Goal: Information Seeking & Learning: Learn about a topic

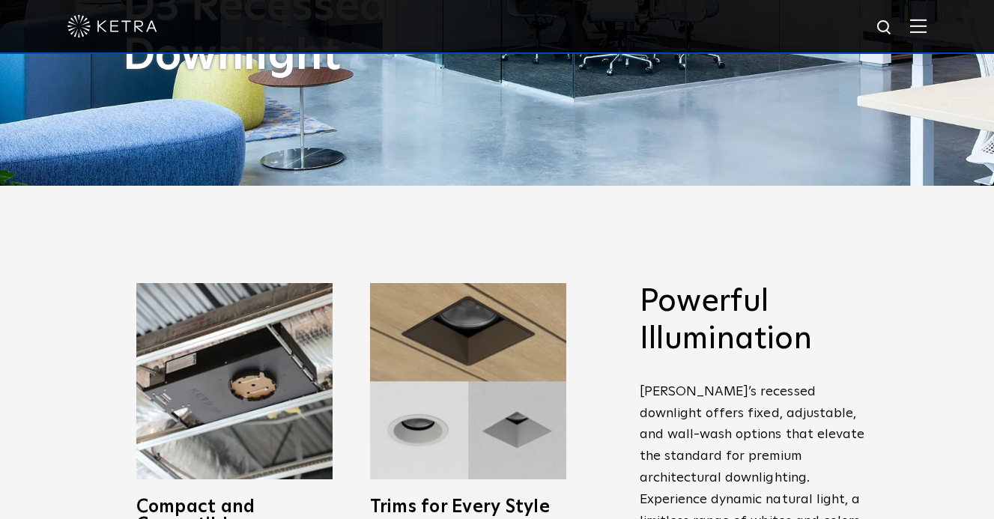
scroll to position [442, 0]
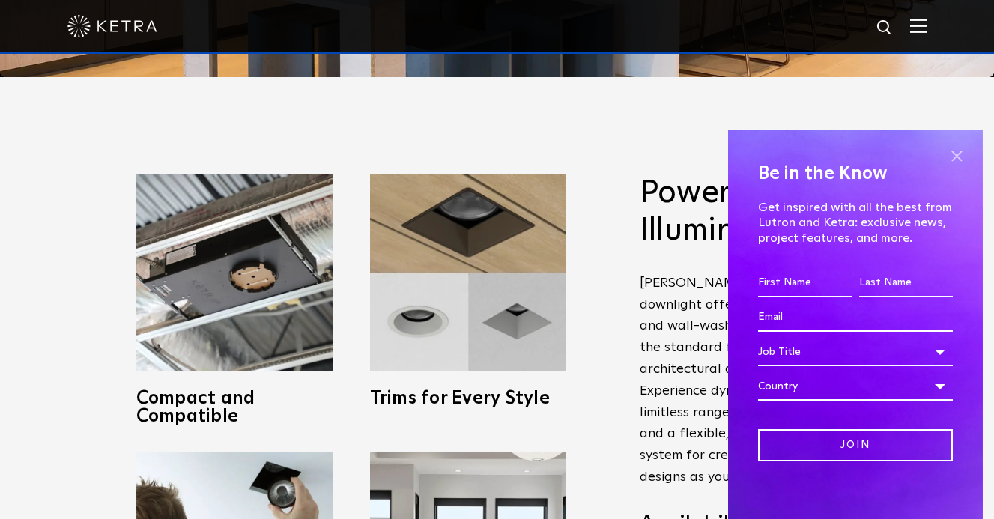
click at [958, 153] on span at bounding box center [956, 156] width 22 height 22
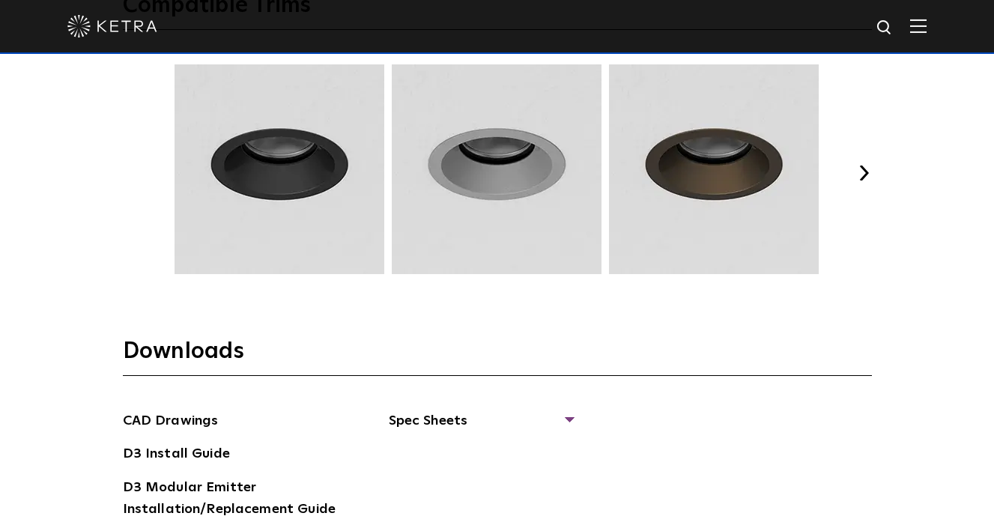
scroll to position [1988, 0]
click at [861, 172] on button "Next" at bounding box center [864, 173] width 15 height 15
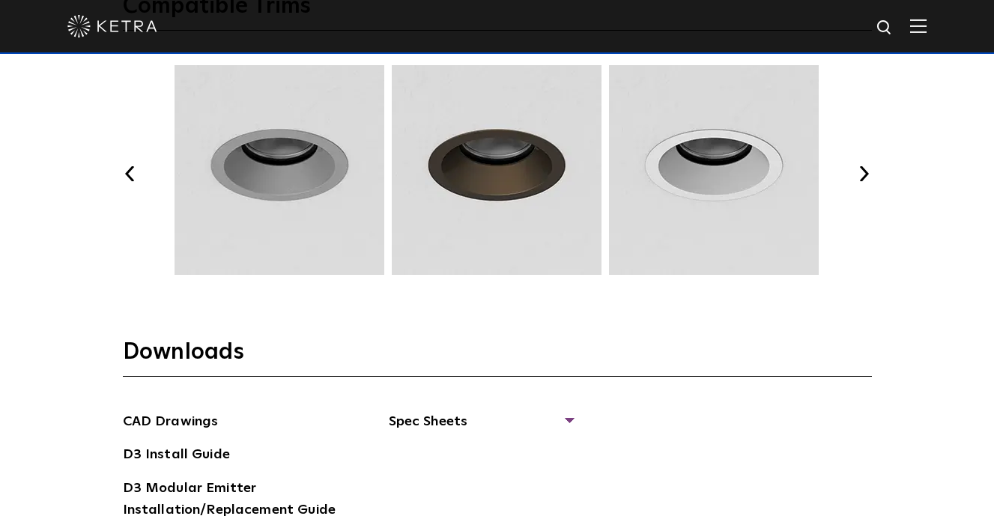
click at [861, 172] on button "Next" at bounding box center [864, 173] width 15 height 15
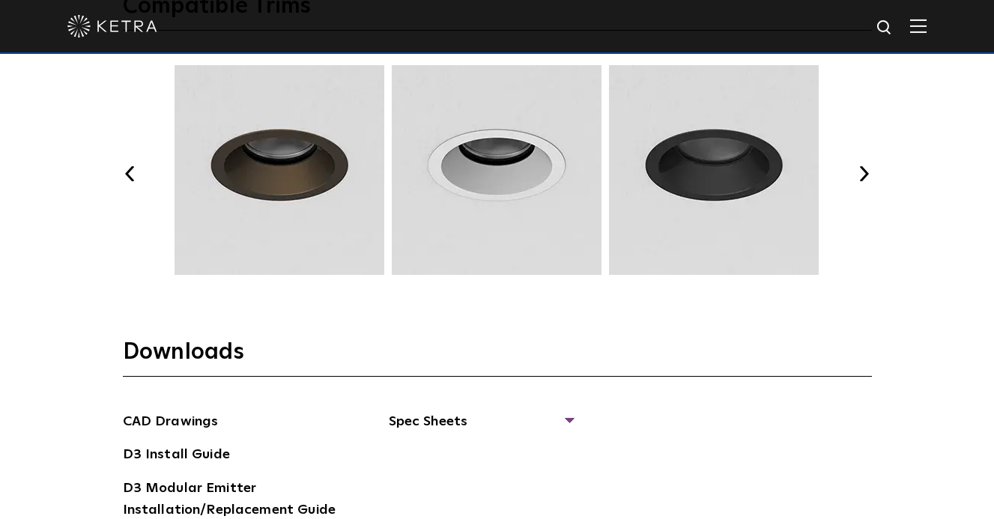
click at [861, 172] on button "Next" at bounding box center [864, 173] width 15 height 15
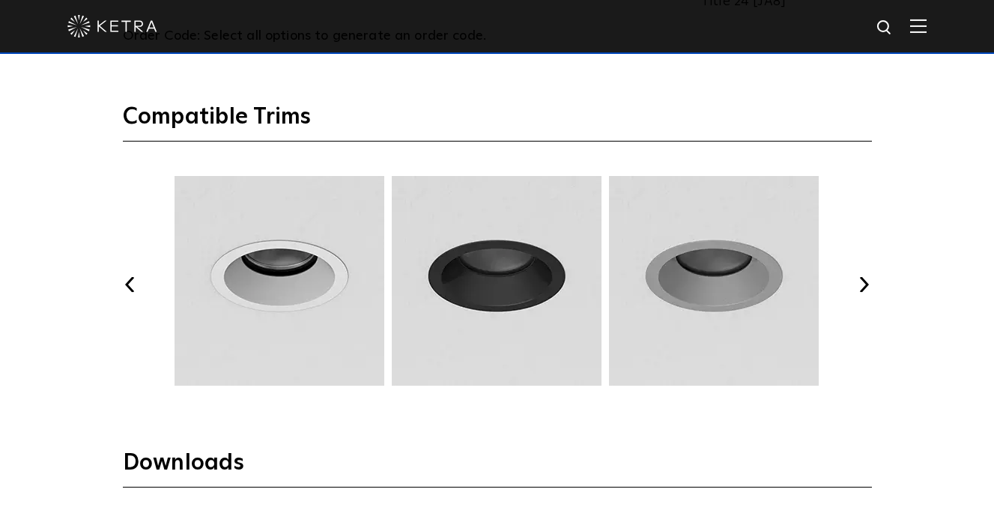
scroll to position [1872, 0]
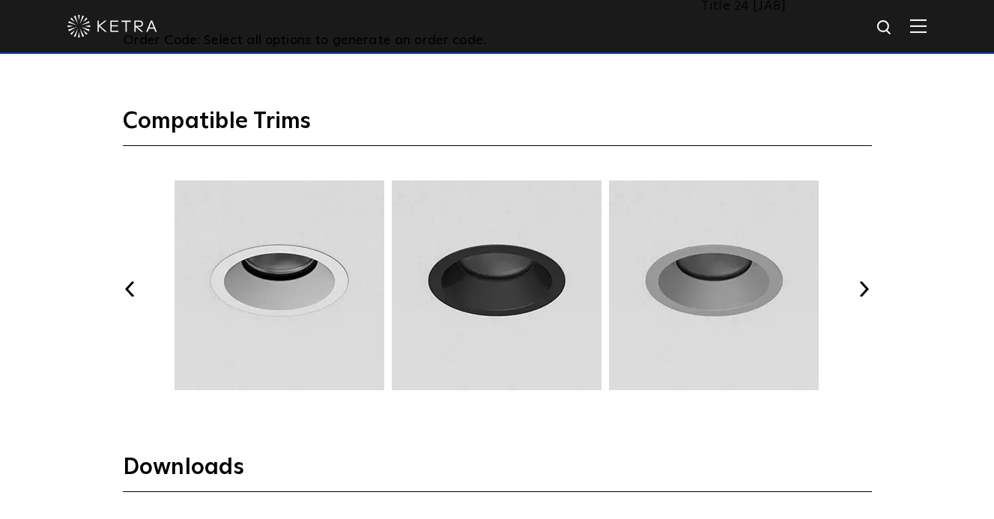
click at [870, 285] on button "Next" at bounding box center [864, 289] width 15 height 15
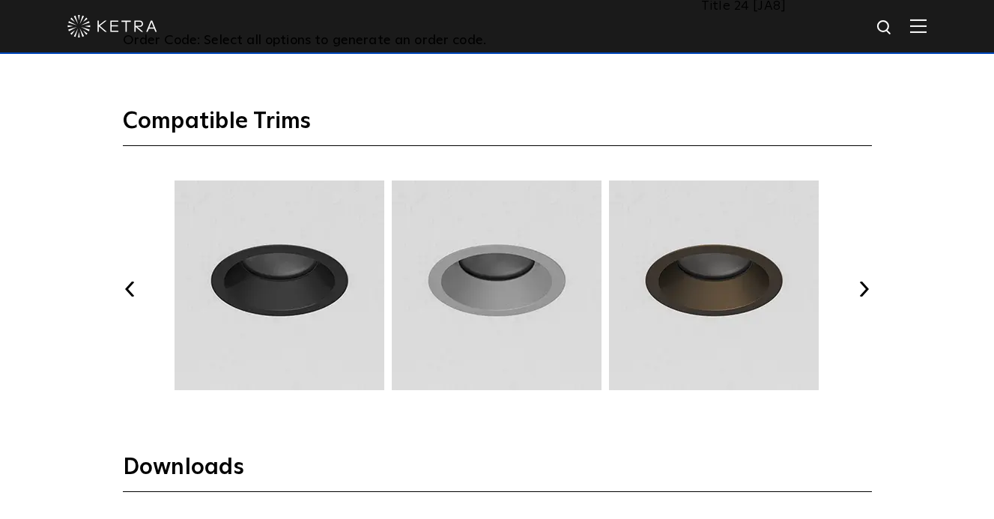
click at [870, 285] on button "Next" at bounding box center [864, 289] width 15 height 15
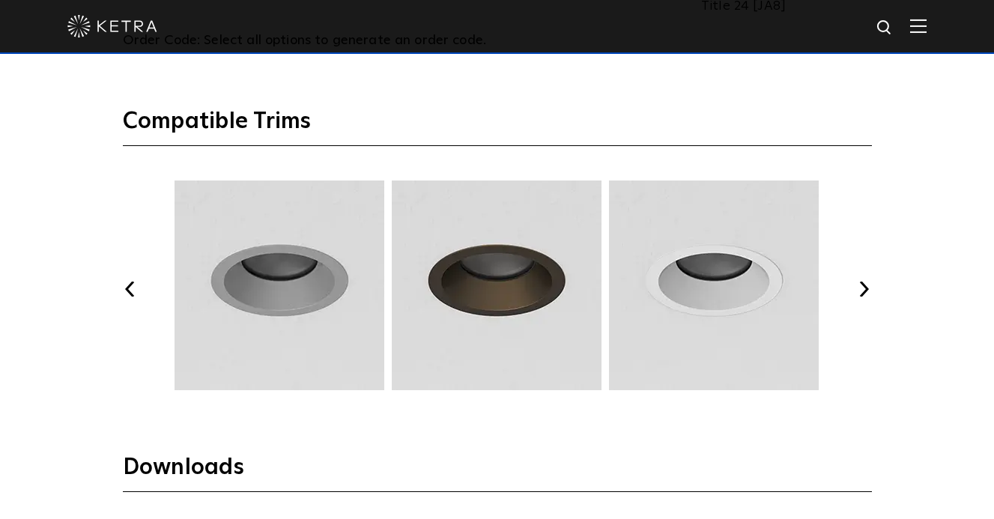
click at [870, 285] on button "Next" at bounding box center [864, 289] width 15 height 15
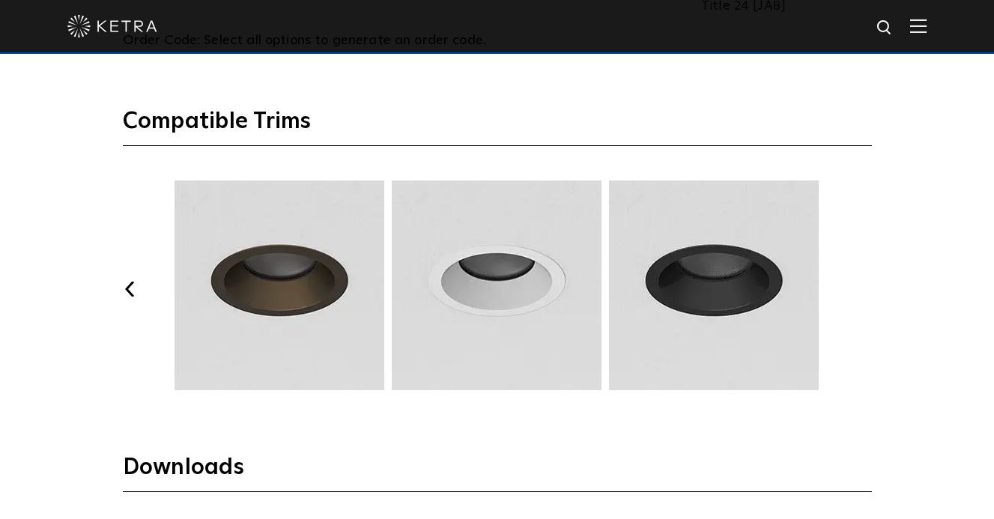
click at [870, 285] on button "Next" at bounding box center [864, 289] width 15 height 15
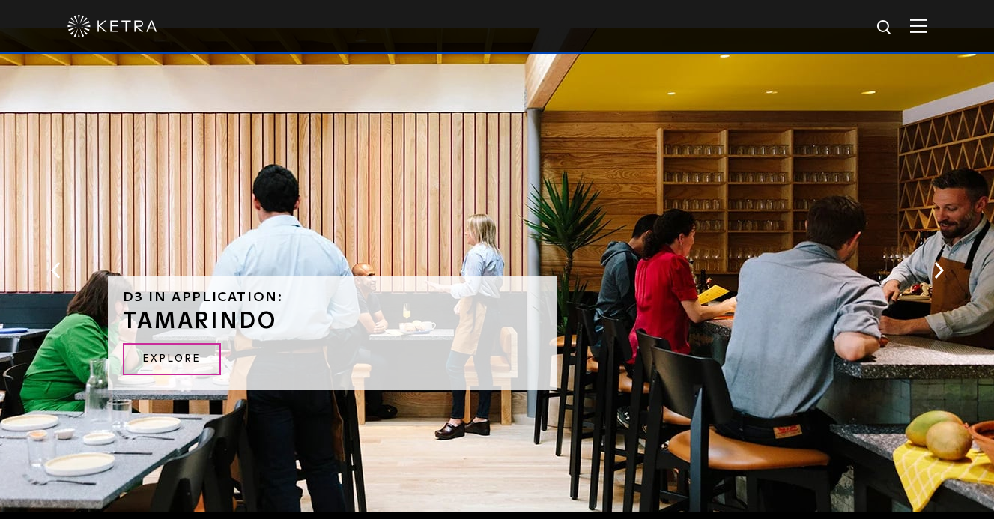
scroll to position [2743, 0]
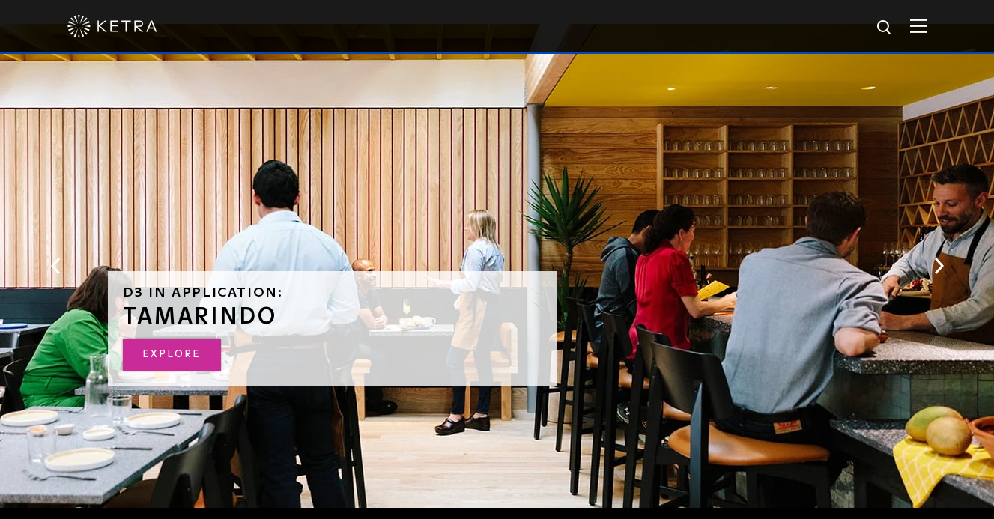
click at [152, 352] on link "Explore" at bounding box center [172, 355] width 98 height 32
click at [920, 32] on img at bounding box center [918, 26] width 16 height 14
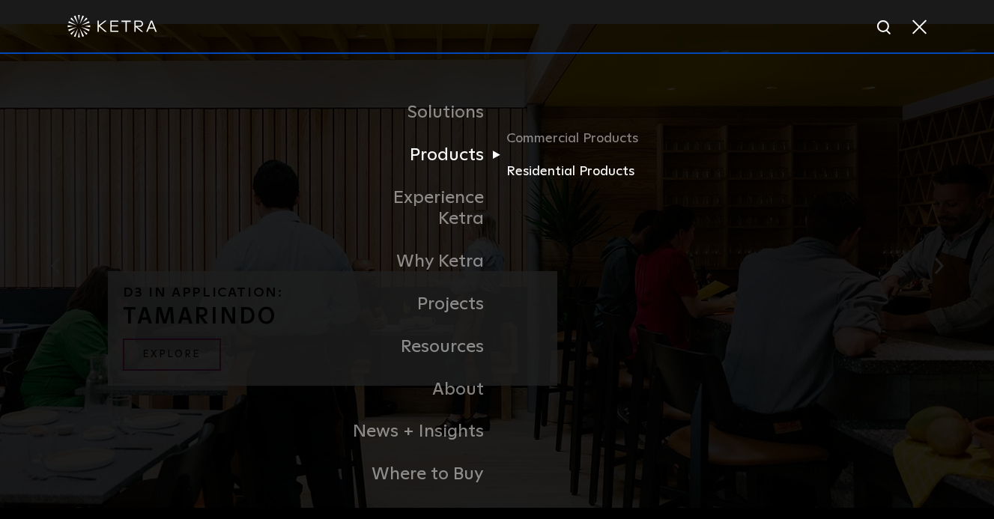
click at [528, 176] on link "Residential Products" at bounding box center [578, 172] width 144 height 22
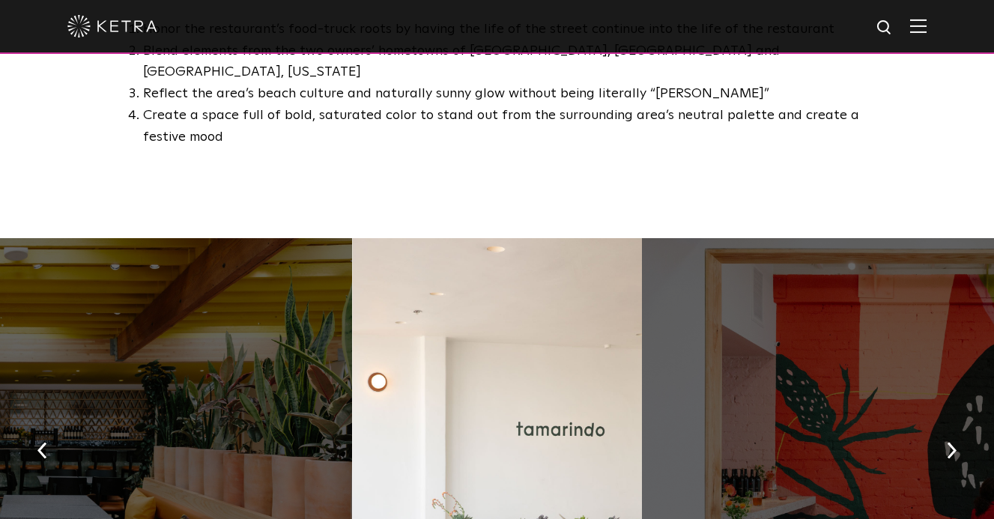
scroll to position [1019, 0]
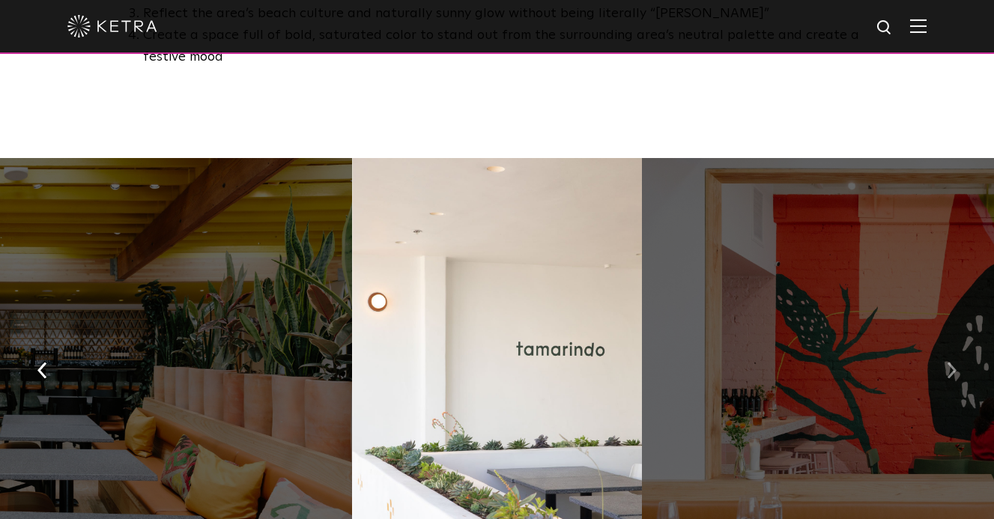
click at [953, 343] on button "button" at bounding box center [951, 369] width 32 height 52
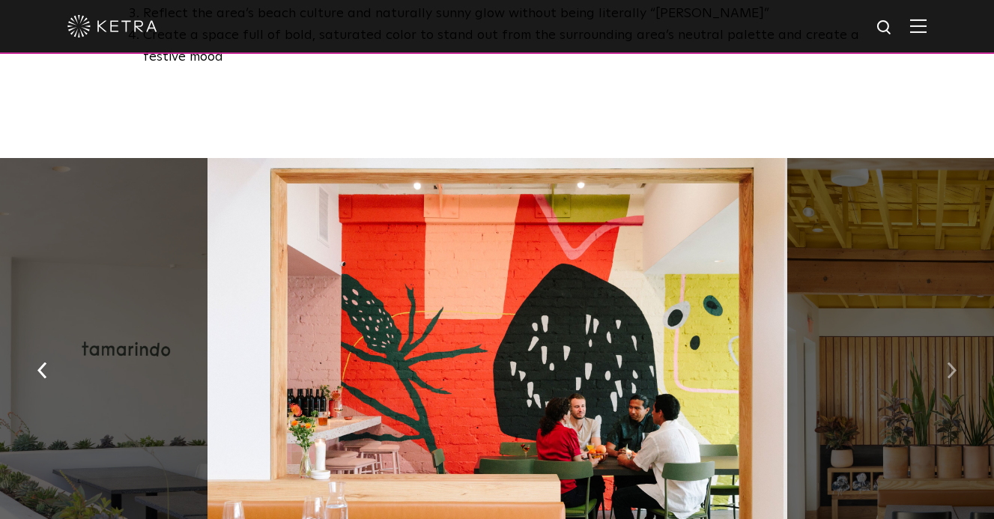
click at [953, 343] on button "button" at bounding box center [951, 369] width 32 height 52
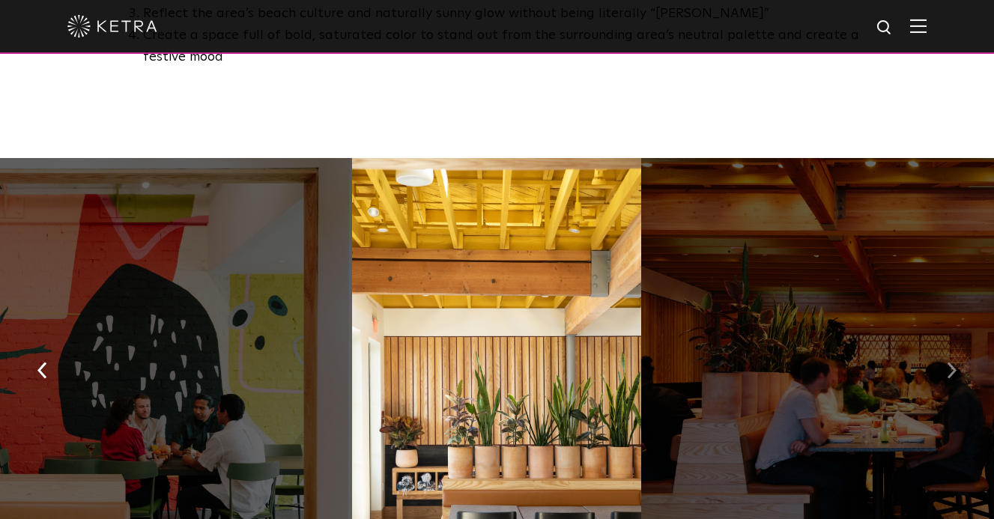
click at [953, 343] on button "button" at bounding box center [951, 369] width 32 height 52
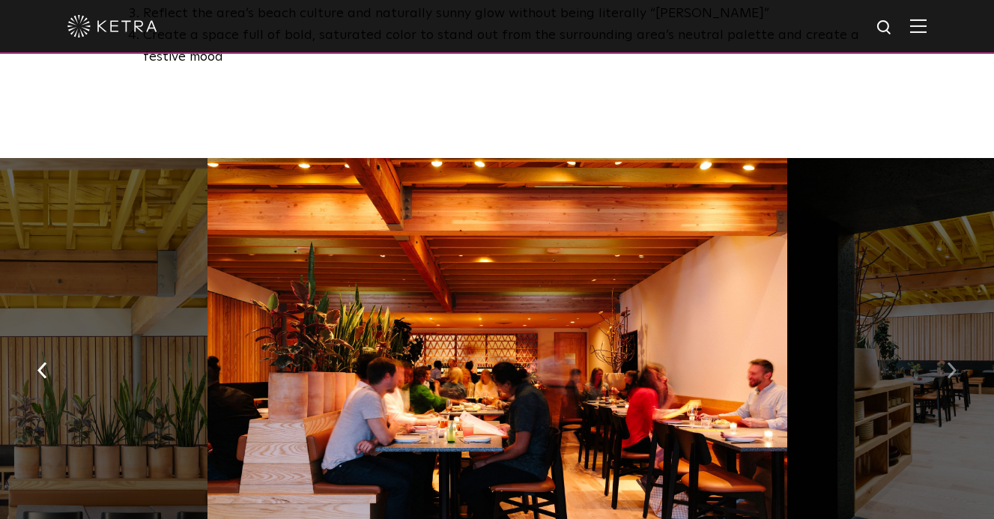
click at [953, 343] on button "button" at bounding box center [951, 369] width 32 height 52
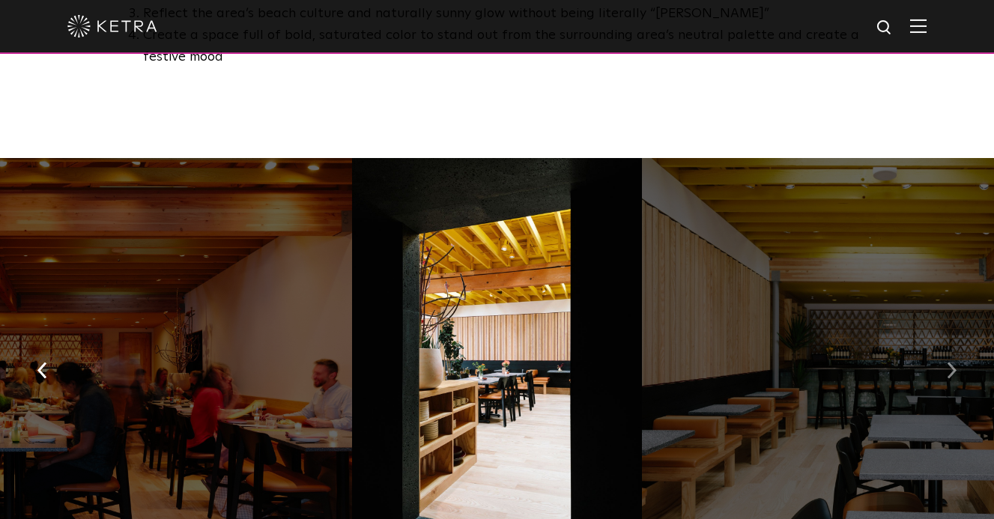
click at [953, 343] on button "button" at bounding box center [951, 369] width 32 height 52
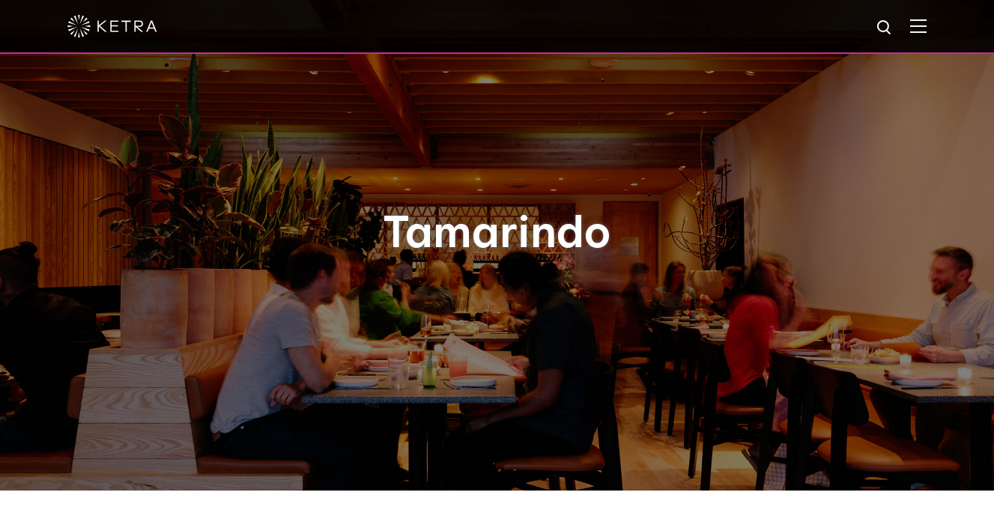
scroll to position [0, 0]
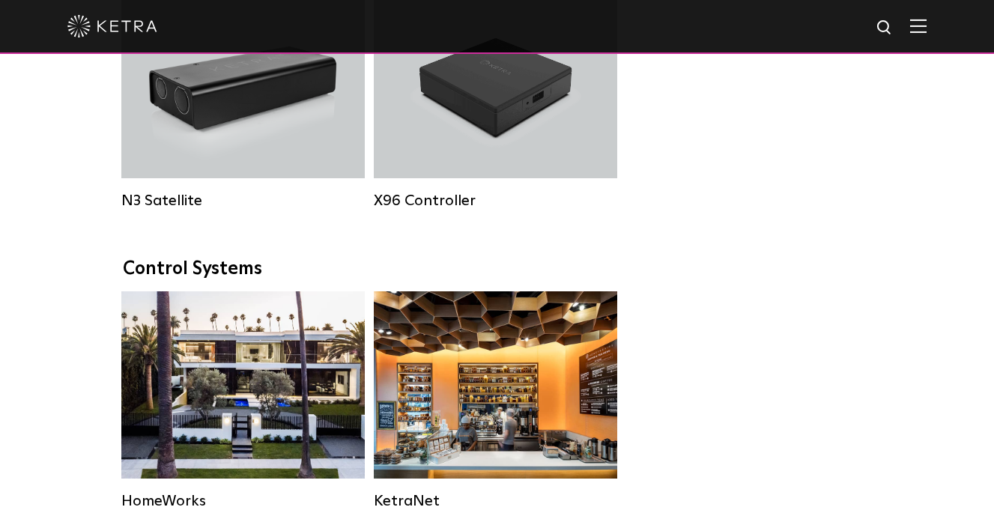
scroll to position [1819, 0]
